Goal: Use online tool/utility: Use online tool/utility

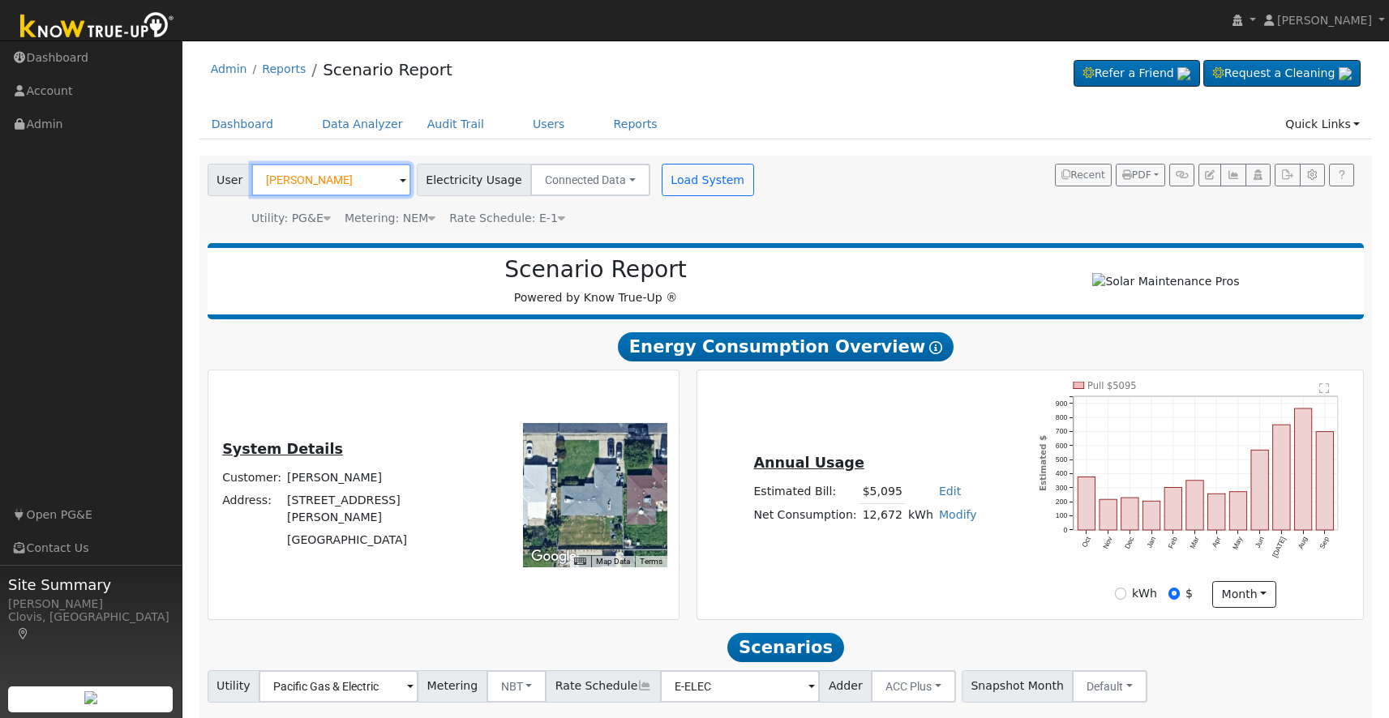
click at [305, 190] on input "[PERSON_NAME]" at bounding box center [331, 180] width 160 height 32
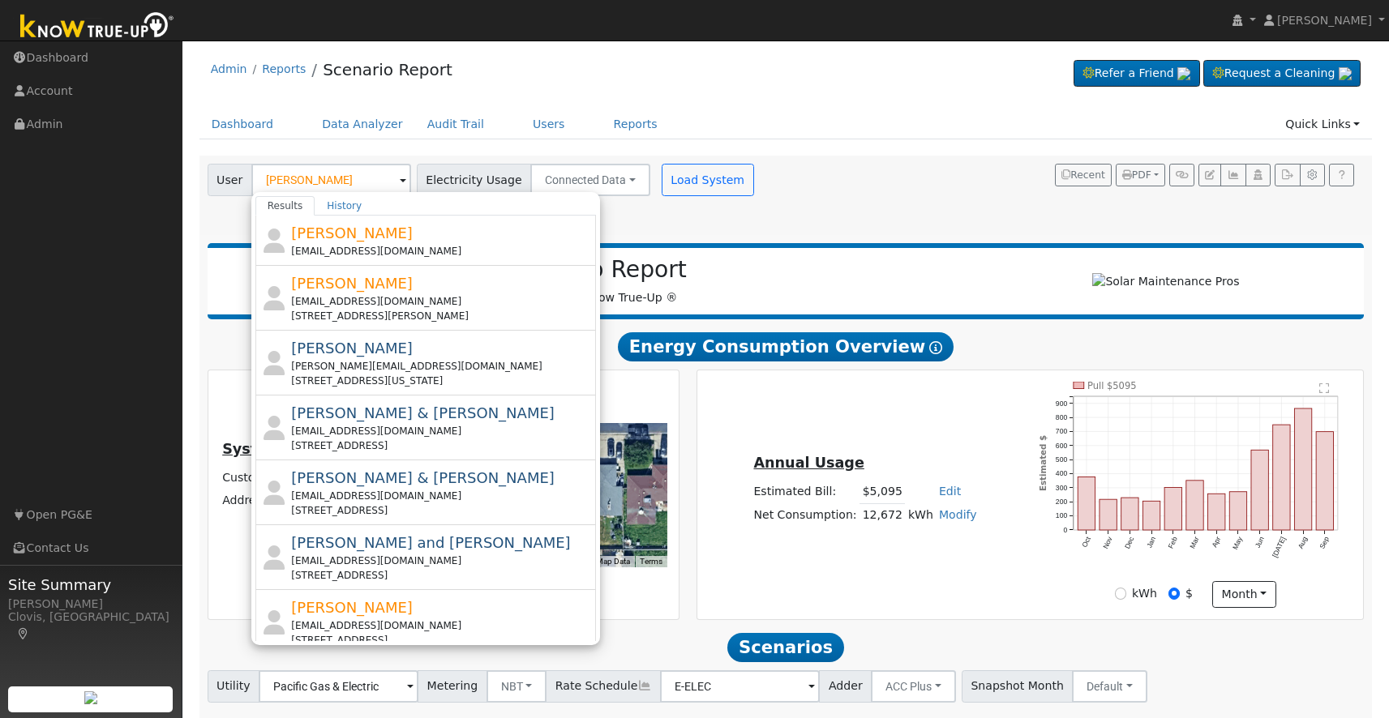
click at [374, 618] on div "[PERSON_NAME] [PERSON_NAME][EMAIL_ADDRESS][DOMAIN_NAME] [STREET_ADDRESS]" at bounding box center [441, 622] width 301 height 51
type input "[PERSON_NAME]"
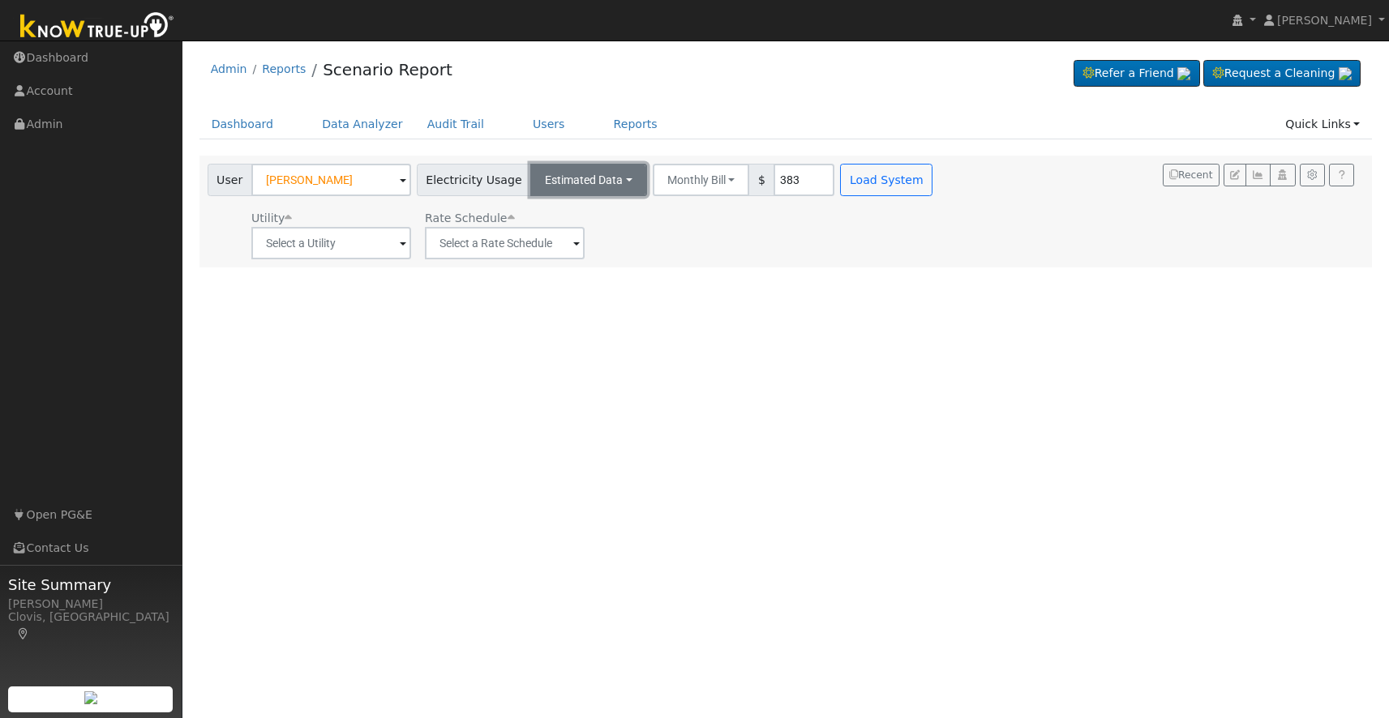
drag, startPoint x: 602, startPoint y: 180, endPoint x: 598, endPoint y: 187, distance: 8.3
click at [602, 180] on button "Estimated Data" at bounding box center [588, 180] width 117 height 32
click at [584, 218] on link "Connected Data" at bounding box center [588, 215] width 115 height 23
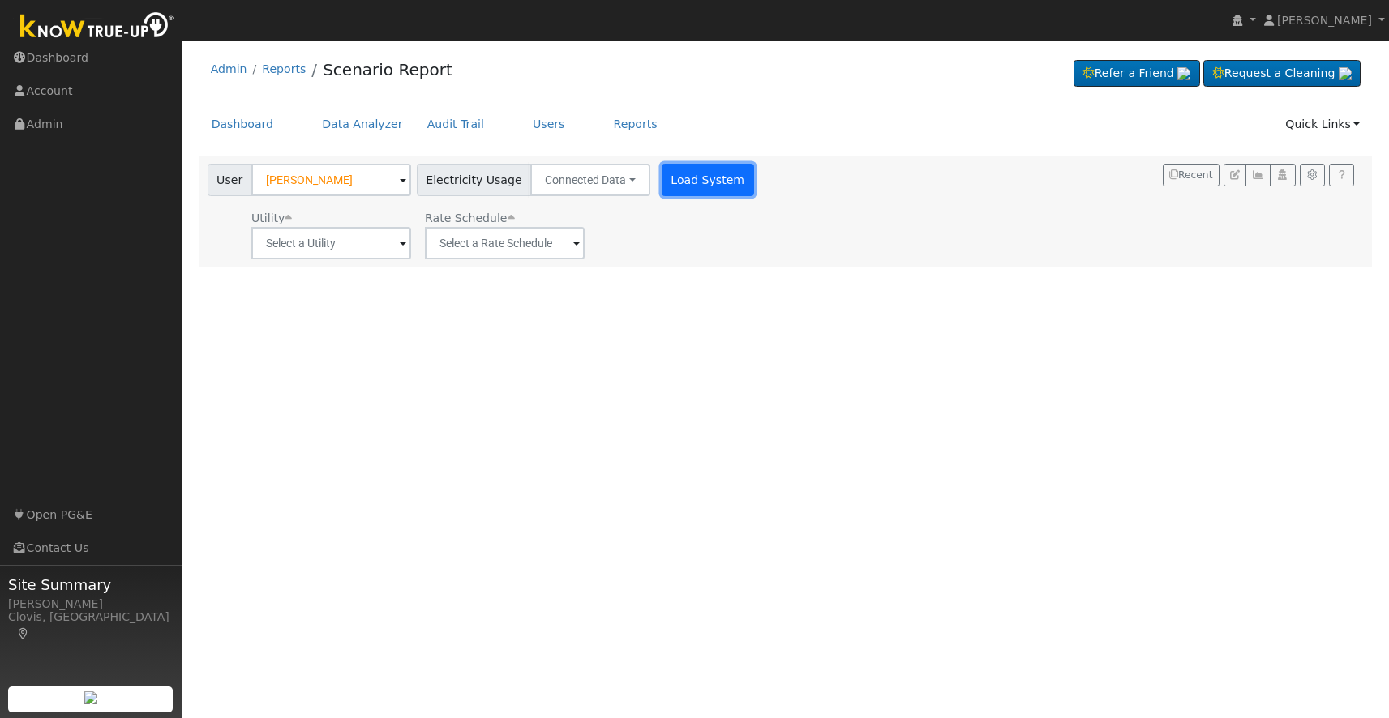
click at [717, 185] on button "Load System" at bounding box center [707, 180] width 92 height 32
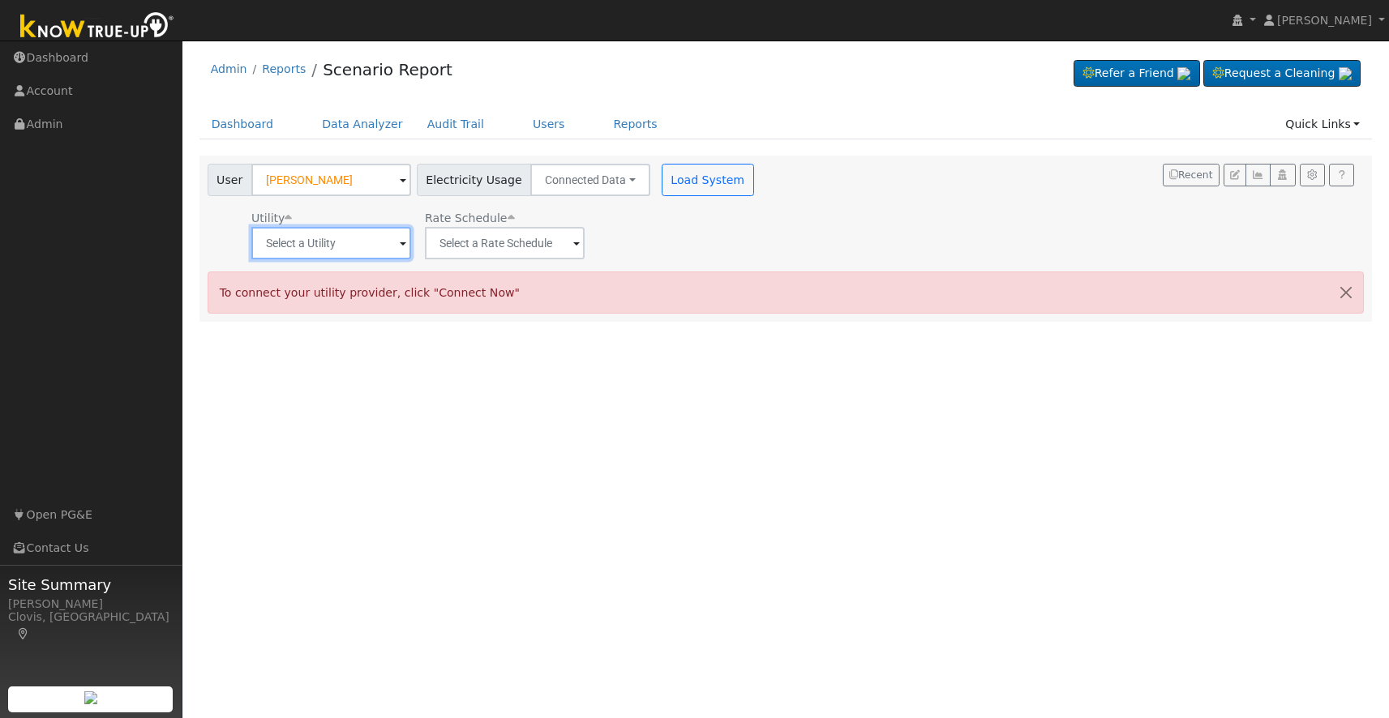
click at [368, 255] on input "text" at bounding box center [331, 243] width 160 height 32
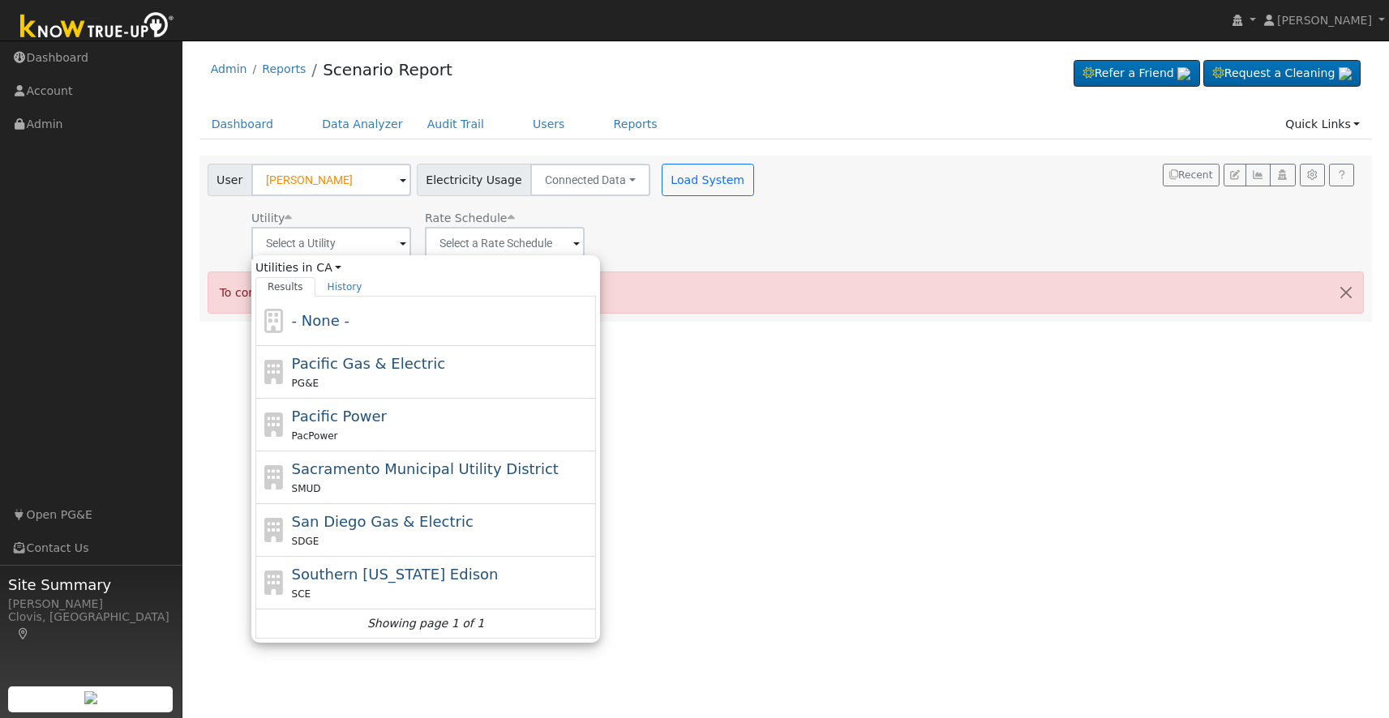
click at [348, 368] on span "Pacific Gas & Electric" at bounding box center [368, 363] width 153 height 17
type input "Pacific Gas & Electric"
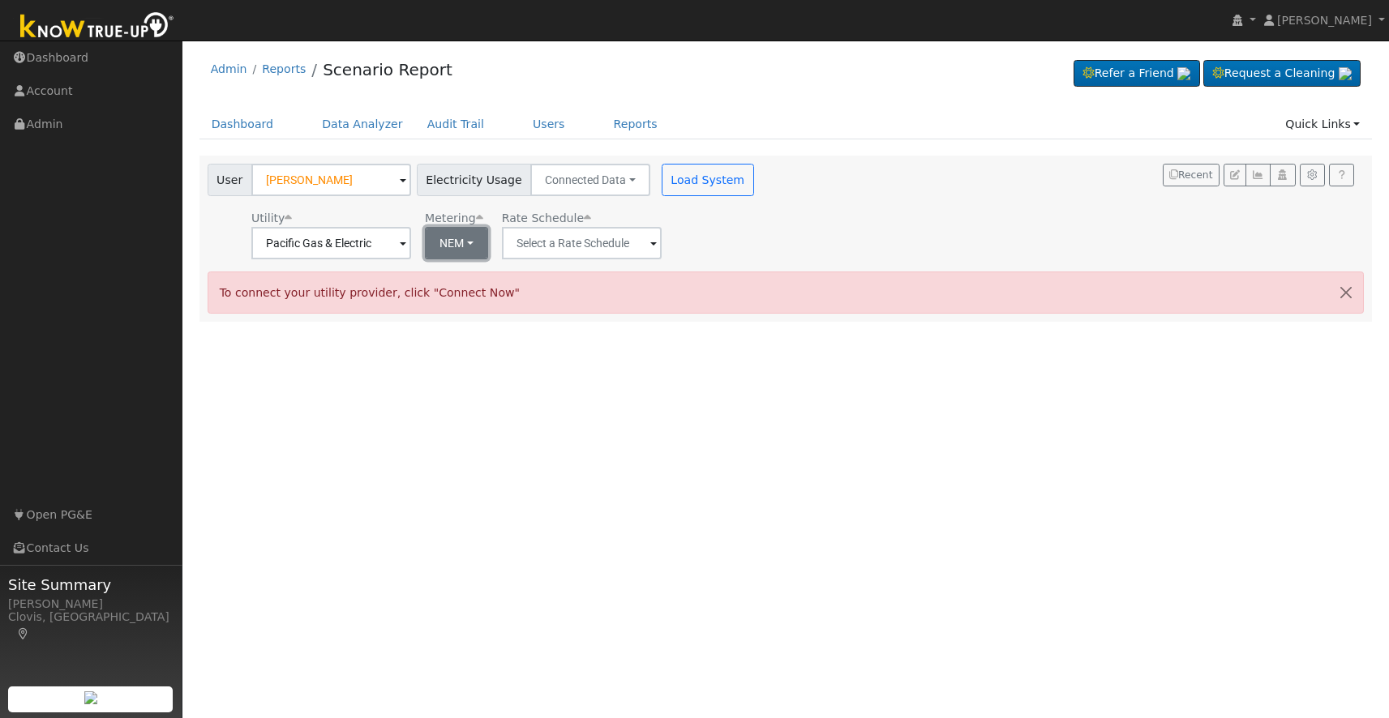
click at [448, 242] on button "NEM" at bounding box center [456, 243] width 63 height 32
click at [450, 280] on link "NEM" at bounding box center [470, 278] width 113 height 23
click at [558, 250] on input "text" at bounding box center [582, 243] width 160 height 32
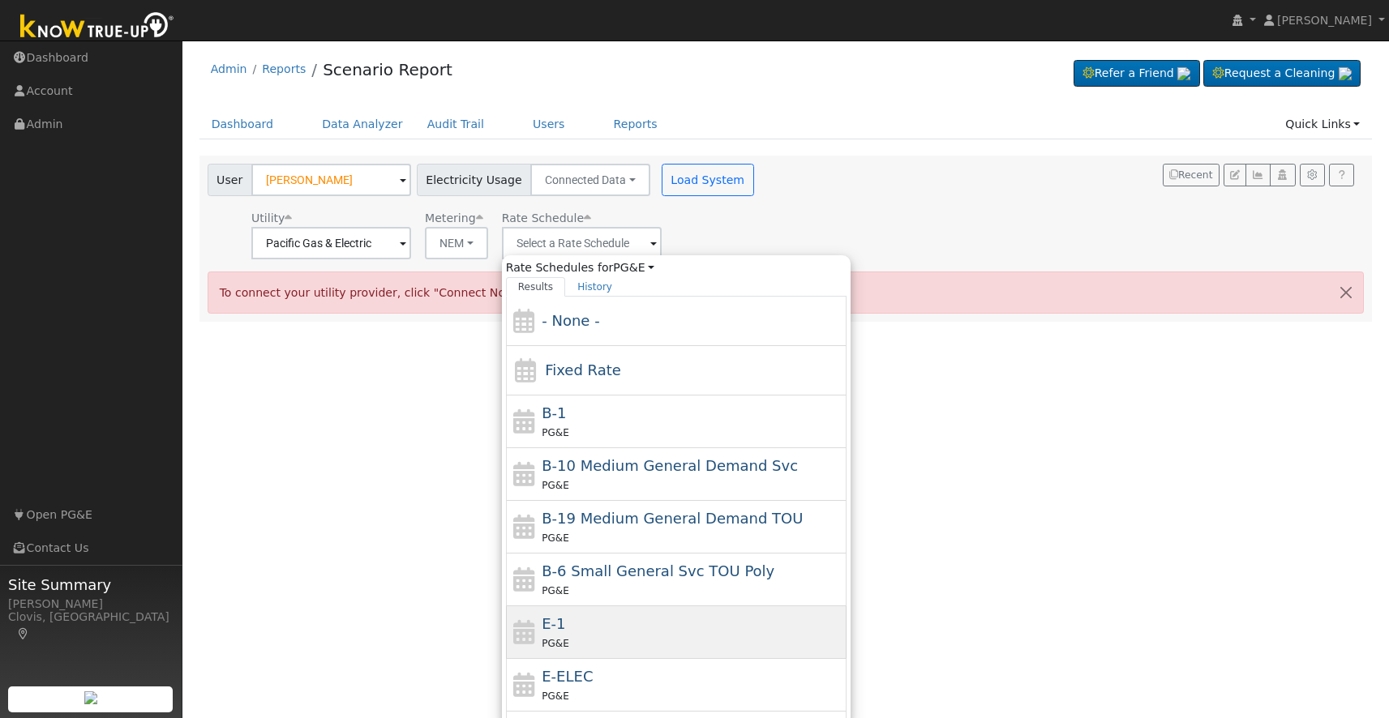
click at [541, 621] on span "E-1" at bounding box center [553, 623] width 24 height 17
type input "E-1"
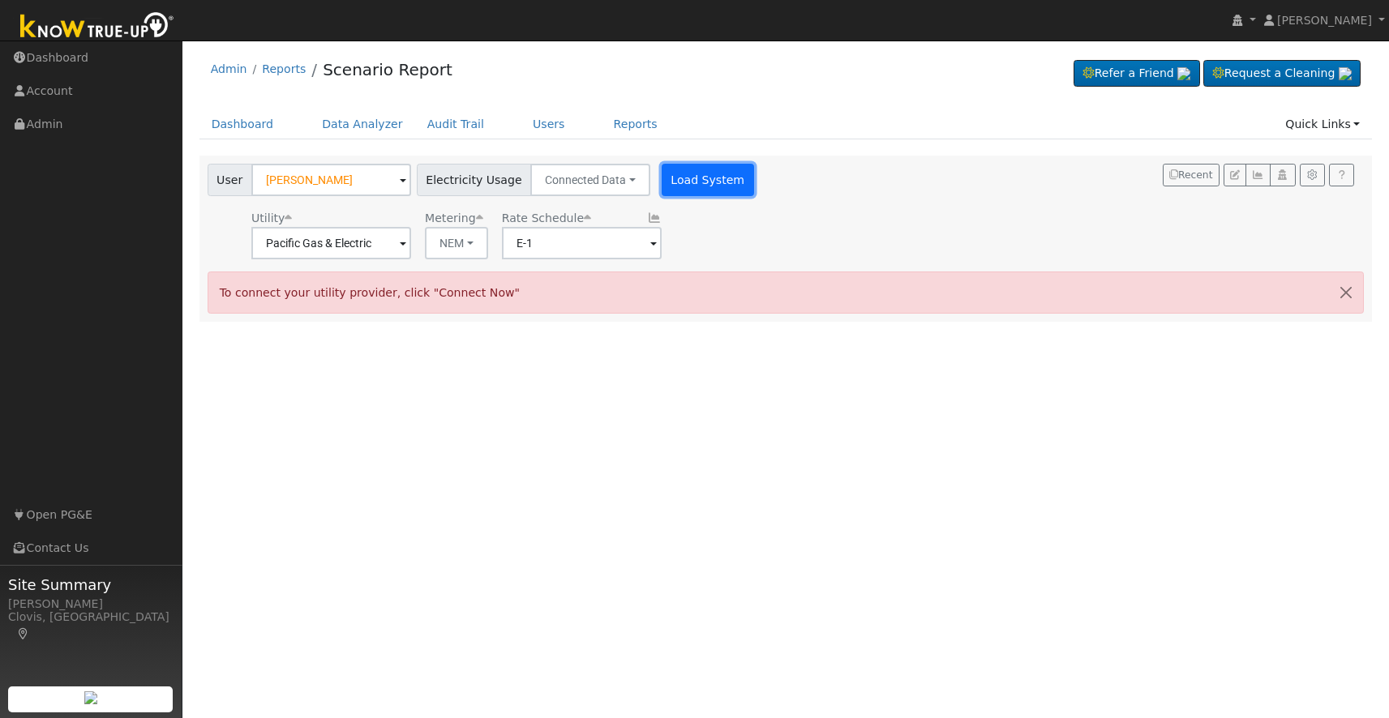
click at [684, 171] on button "Load System" at bounding box center [707, 180] width 92 height 32
click at [683, 182] on button "Load System" at bounding box center [707, 180] width 92 height 32
click at [598, 186] on button "Connected Data" at bounding box center [590, 180] width 120 height 32
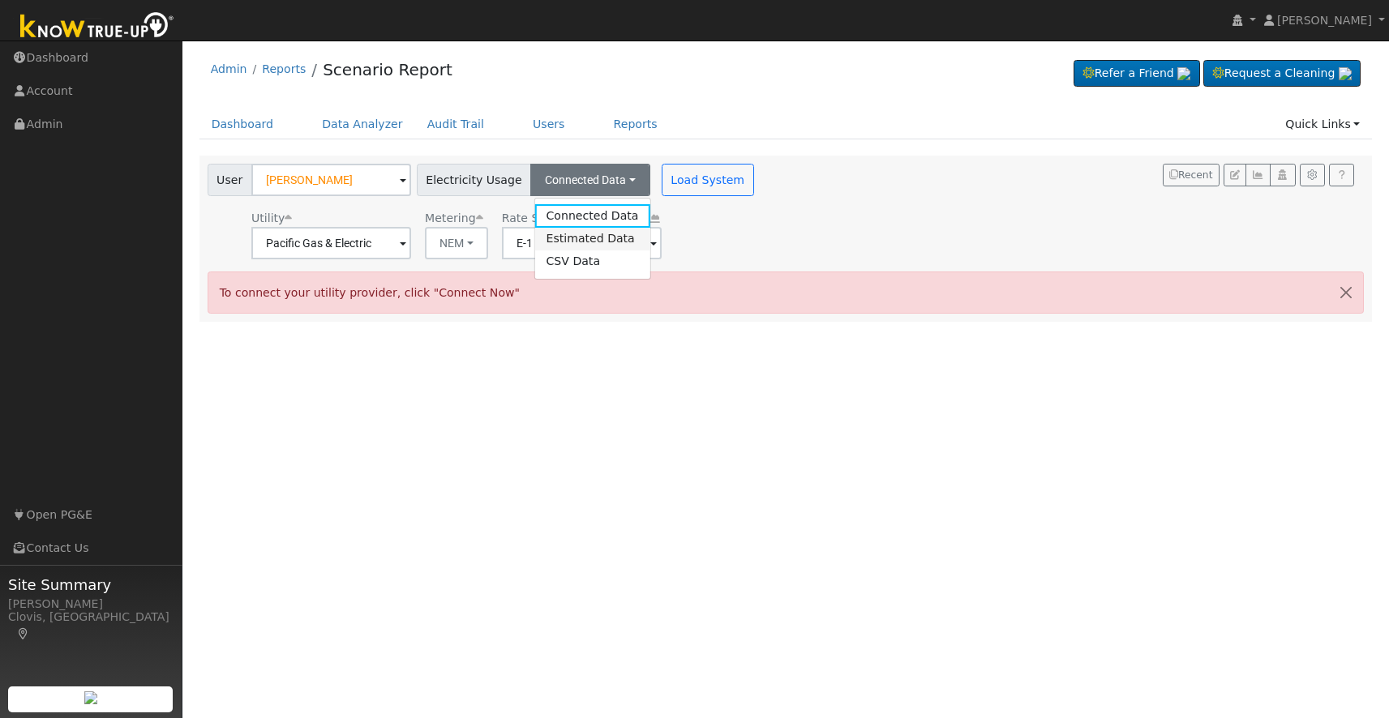
click at [586, 233] on link "Estimated Data" at bounding box center [591, 239] width 115 height 23
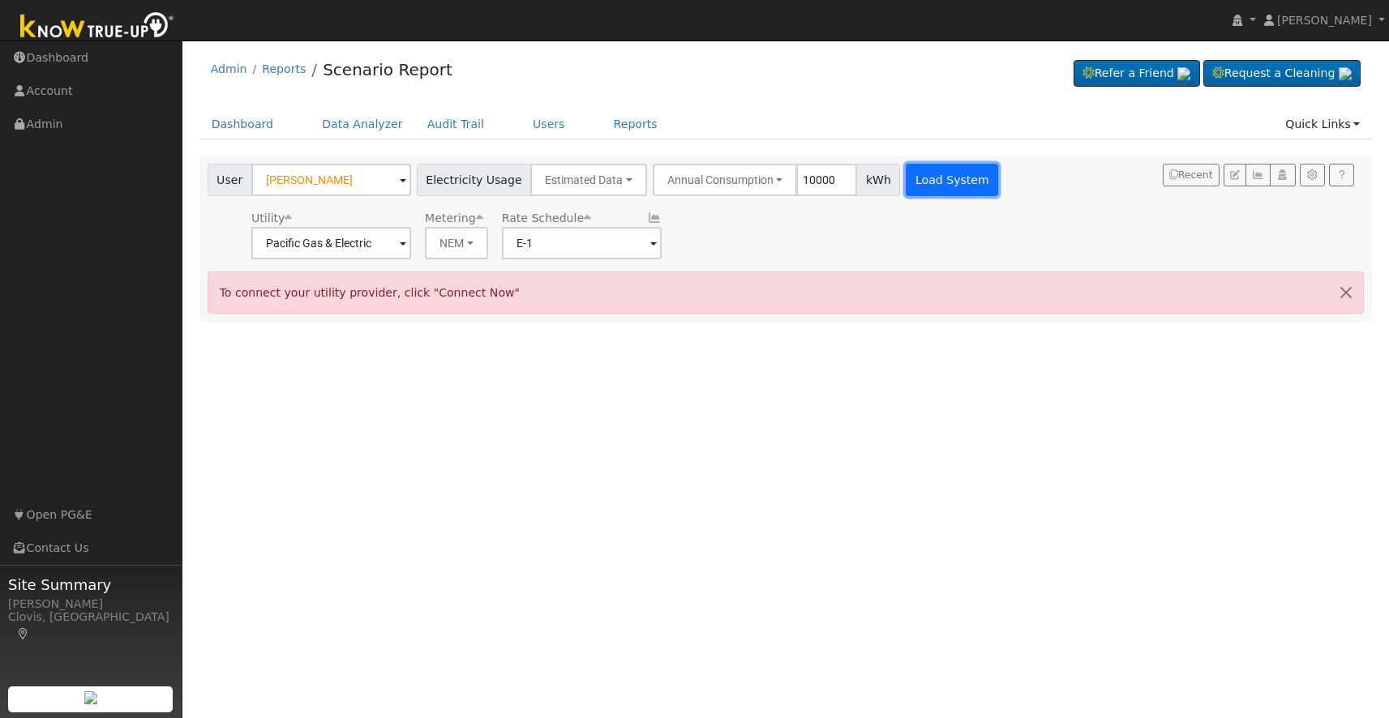
click at [910, 186] on button "Load System" at bounding box center [951, 180] width 92 height 32
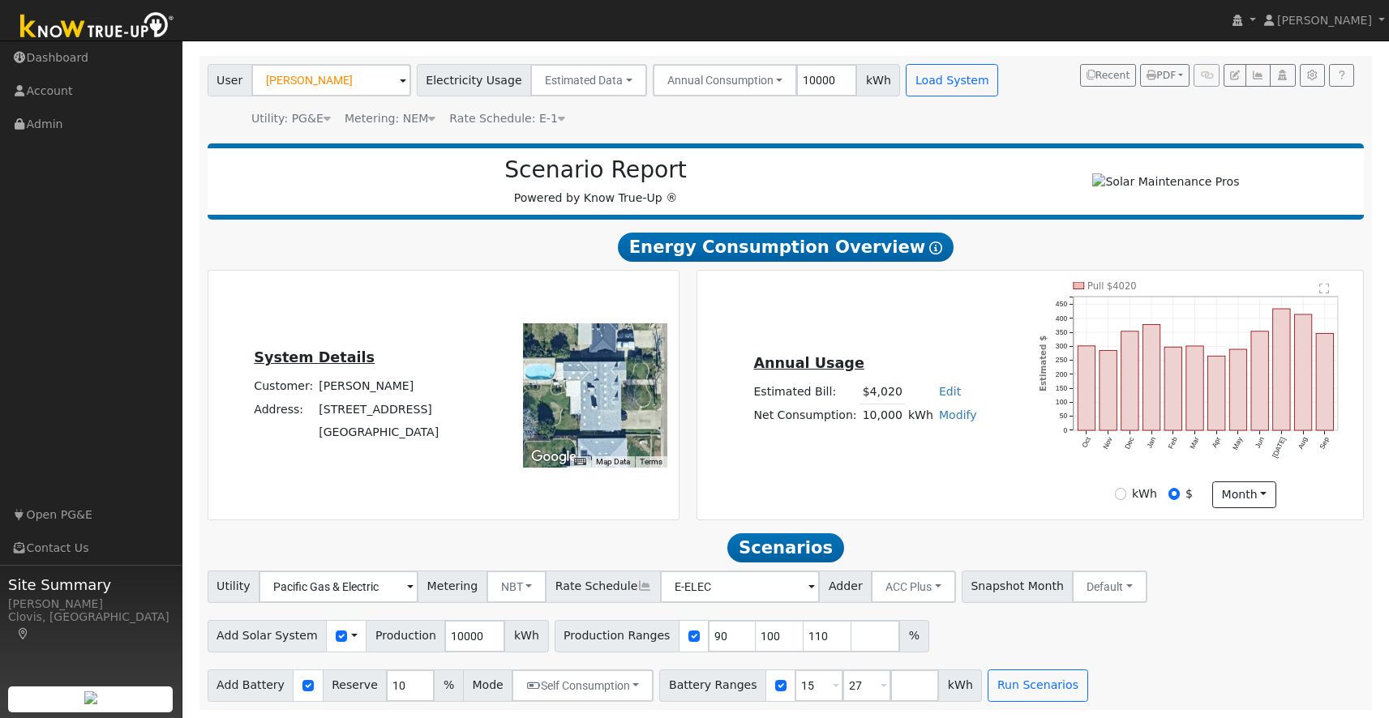
scroll to position [106, 0]
click at [988, 692] on button "Run Scenarios" at bounding box center [1037, 686] width 100 height 32
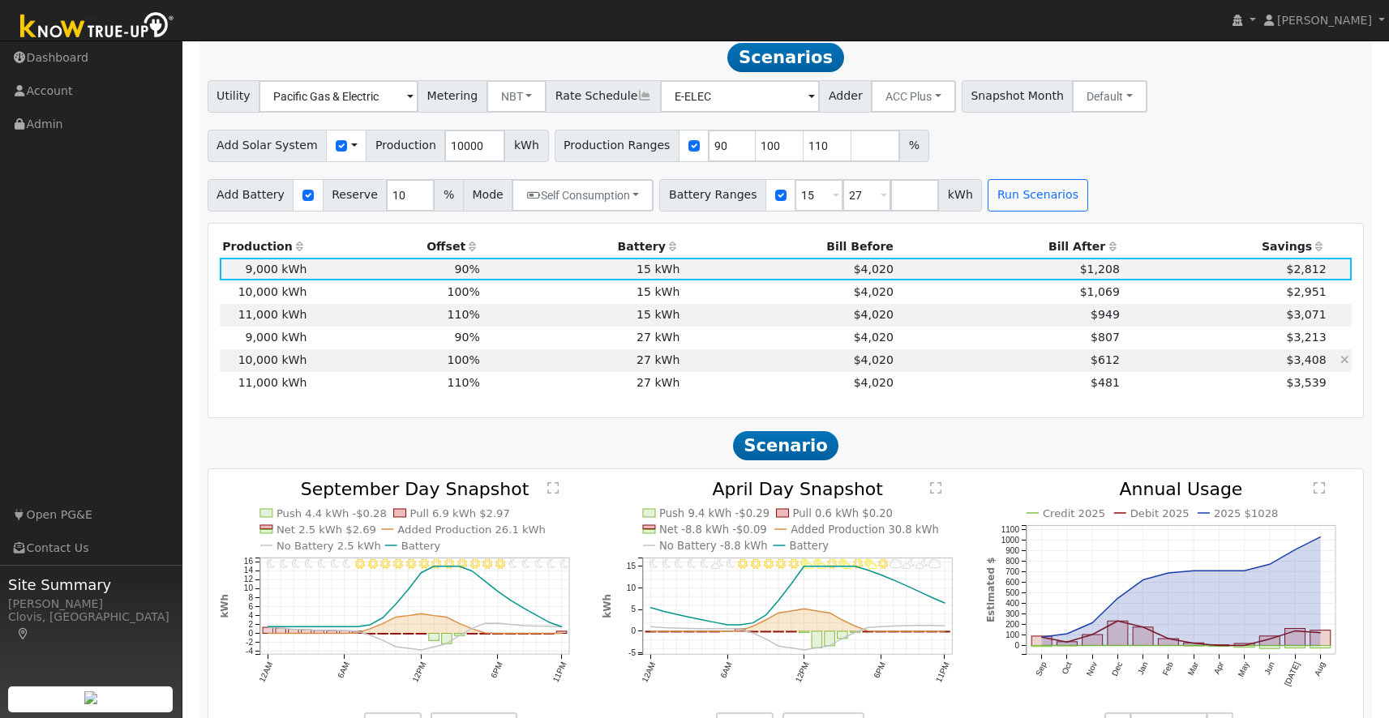
scroll to position [591, 0]
